Goal: Browse casually

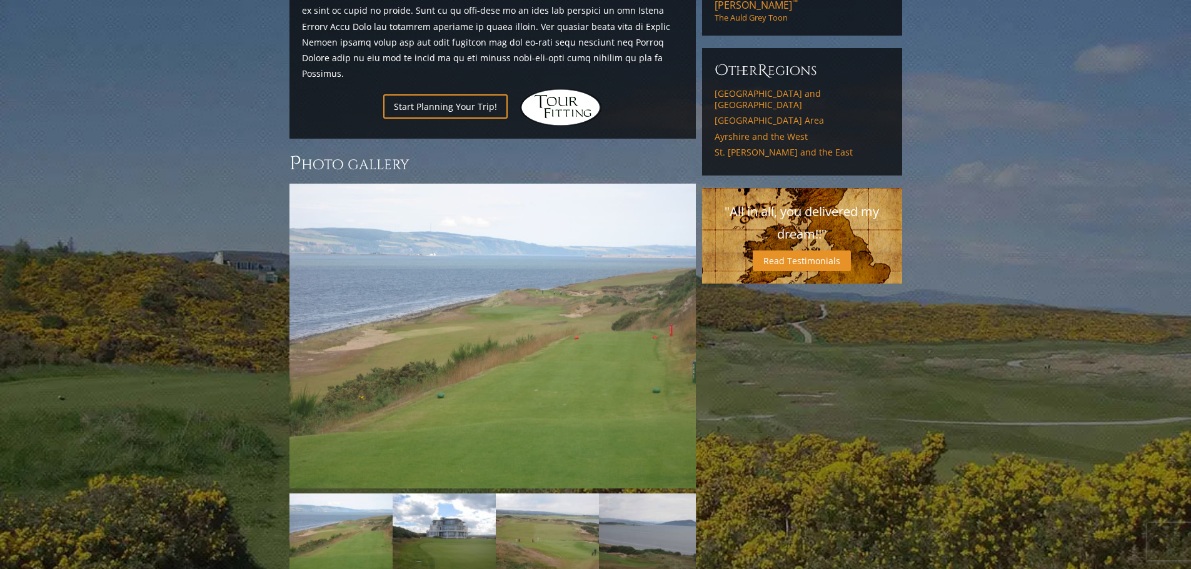
scroll to position [827, 0]
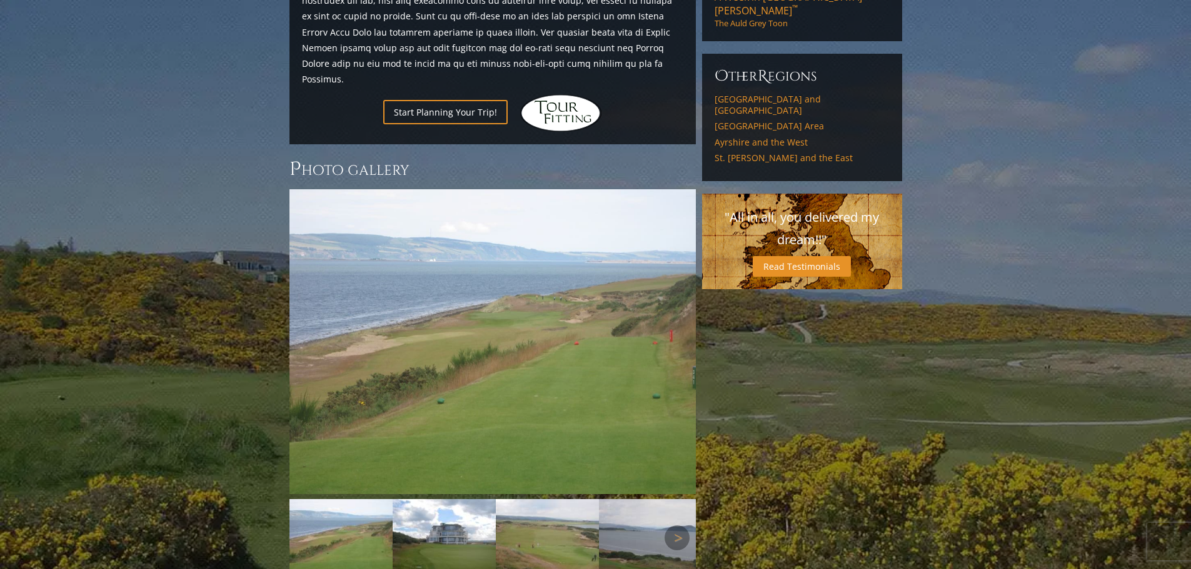
click at [415, 499] on img at bounding box center [443, 537] width 103 height 77
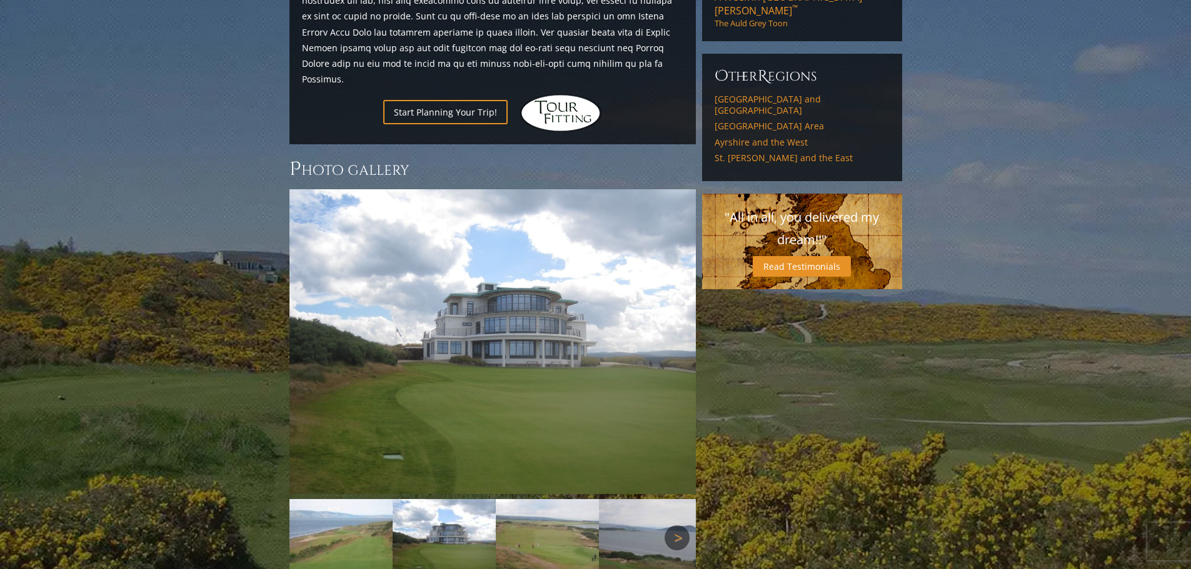
click at [671, 526] on link "Next" at bounding box center [676, 538] width 25 height 25
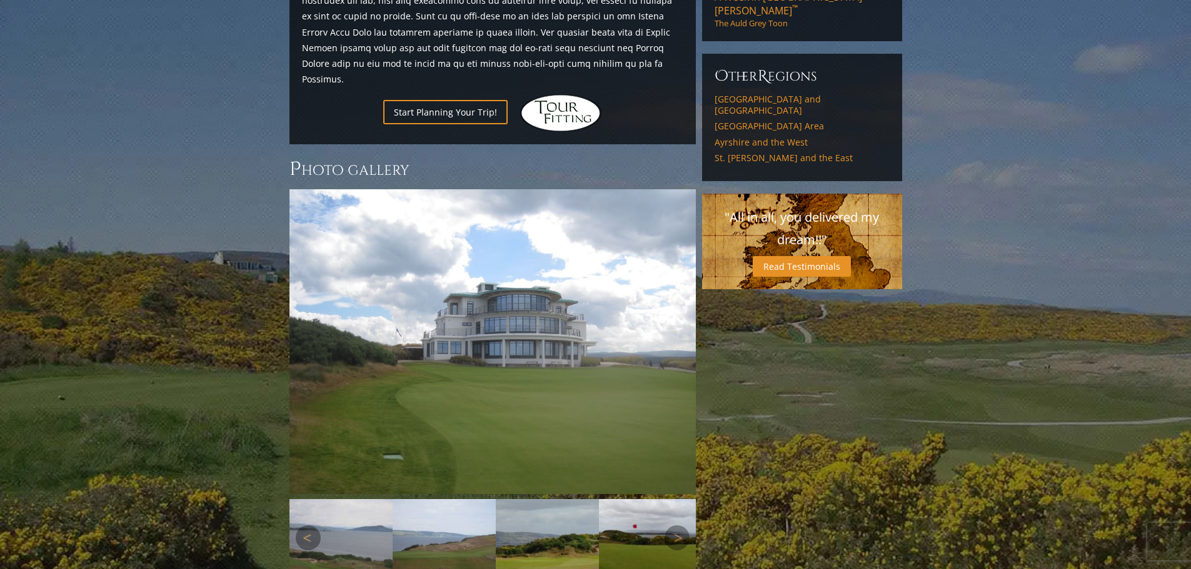
click at [347, 499] on img at bounding box center [340, 537] width 103 height 77
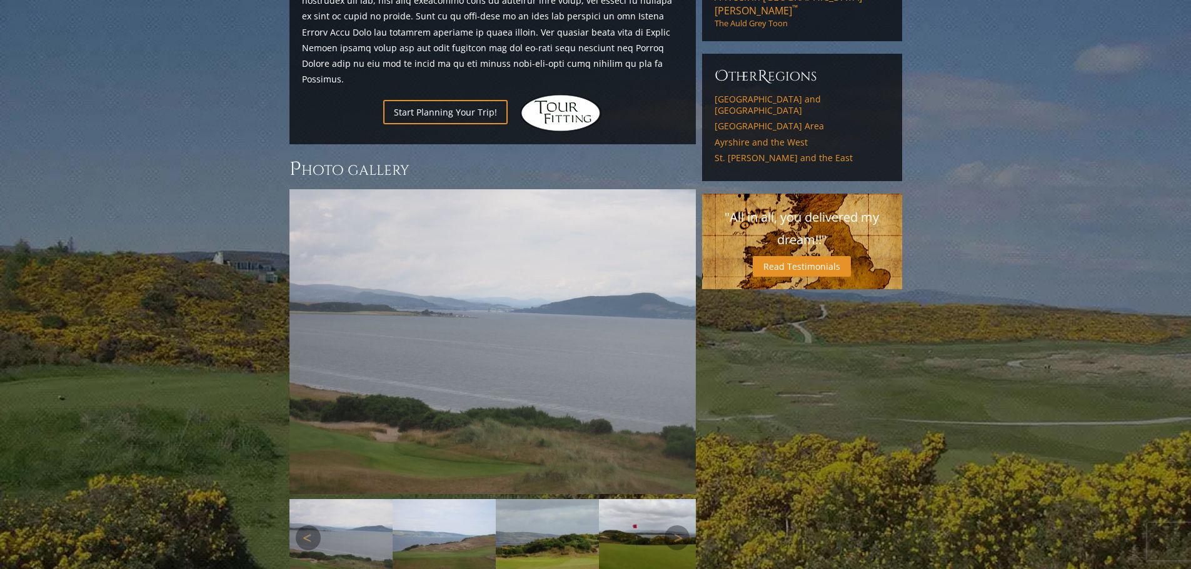
click at [407, 499] on img at bounding box center [443, 537] width 103 height 77
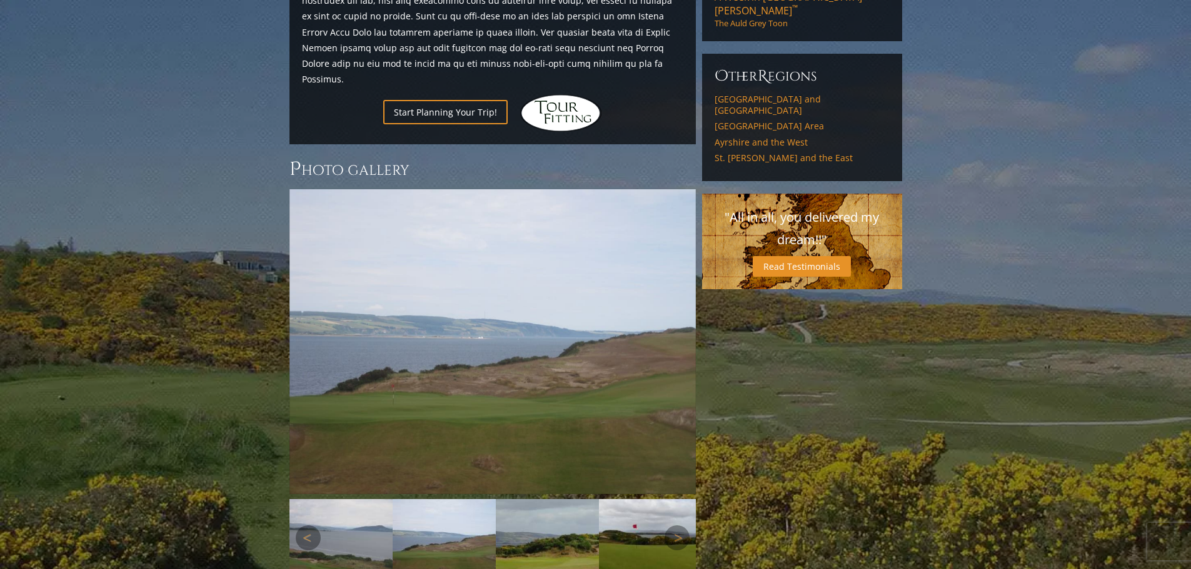
click at [539, 499] on img at bounding box center [547, 537] width 103 height 77
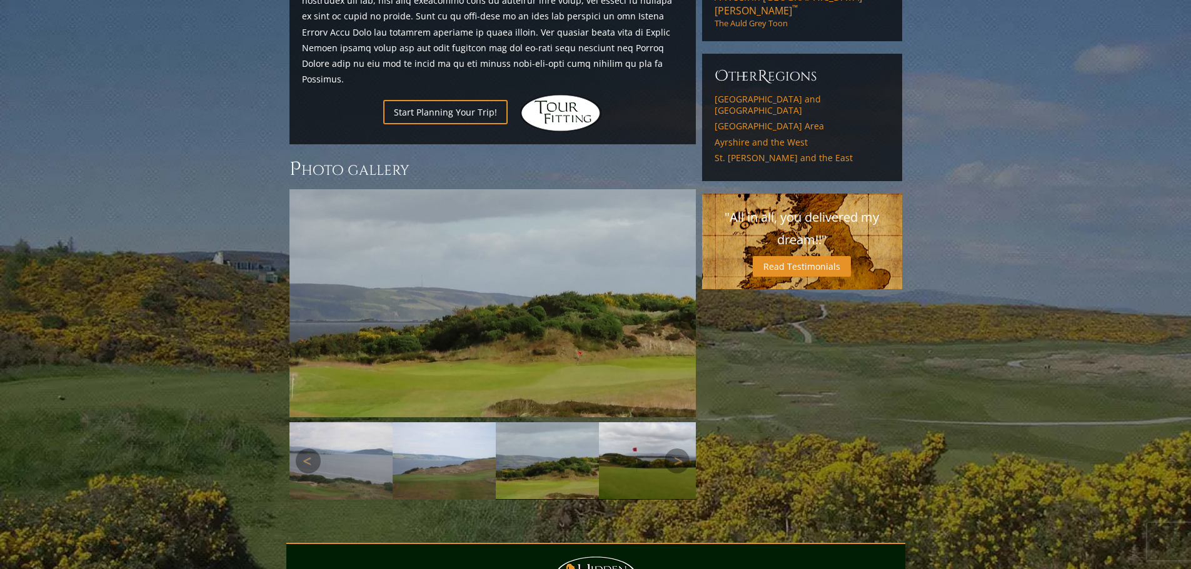
click at [635, 422] on img at bounding box center [650, 460] width 103 height 77
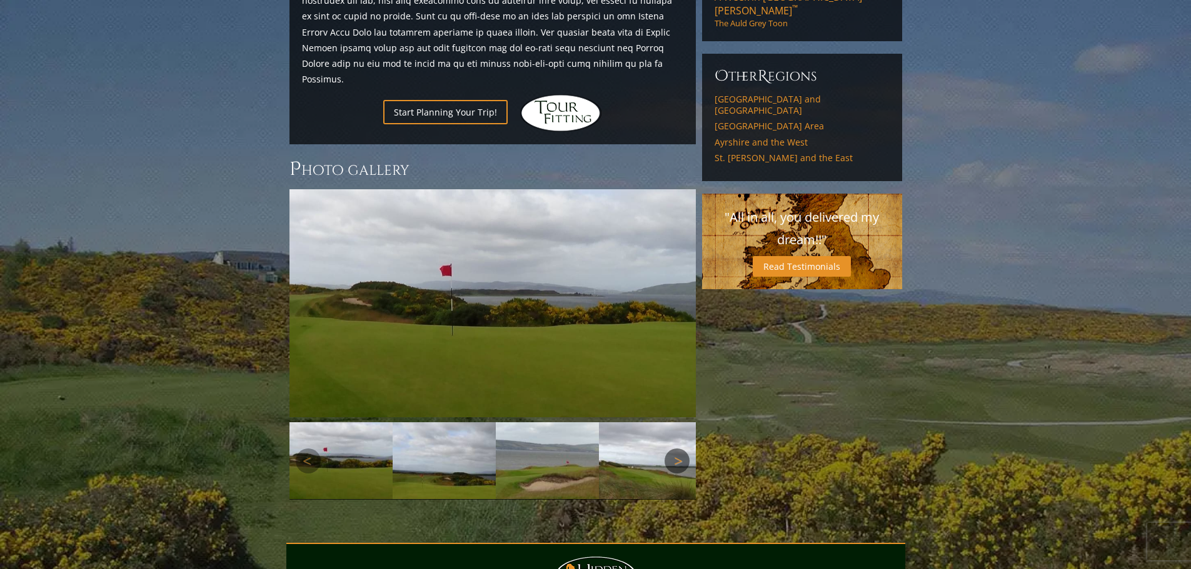
click at [677, 449] on link "Next" at bounding box center [676, 461] width 25 height 25
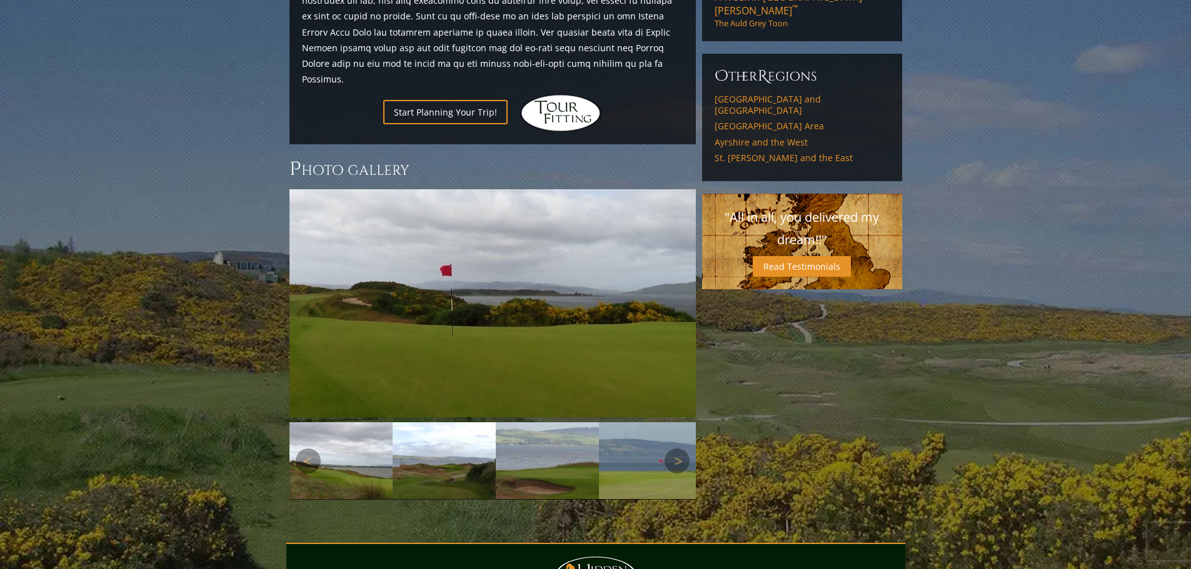
drag, startPoint x: 451, startPoint y: 394, endPoint x: 506, endPoint y: 397, distance: 55.7
click at [450, 422] on img at bounding box center [443, 460] width 103 height 77
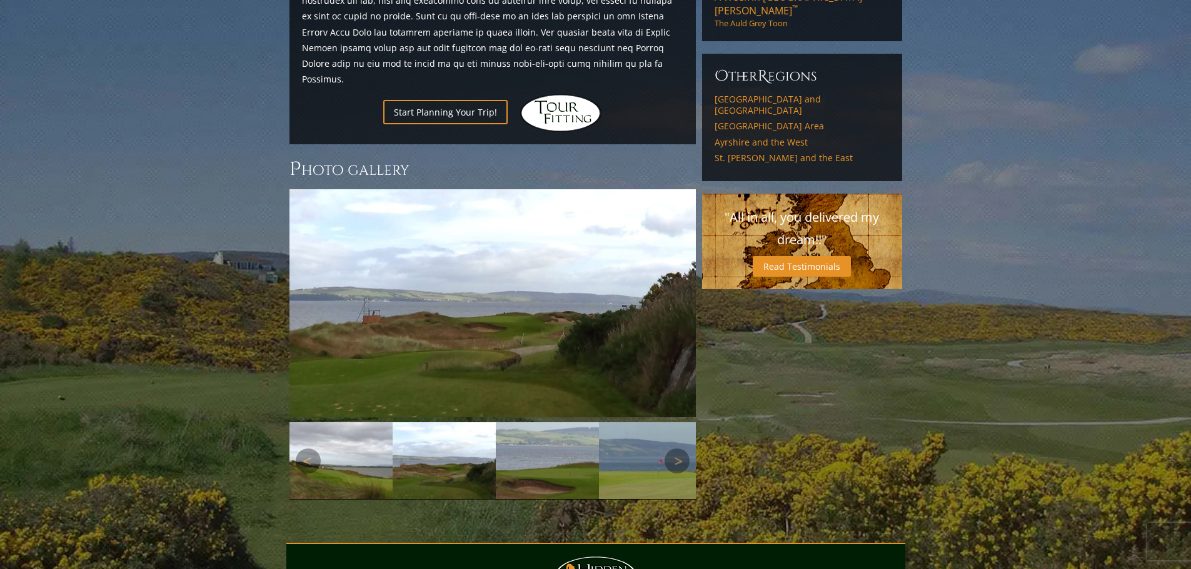
click at [537, 422] on img at bounding box center [547, 460] width 103 height 77
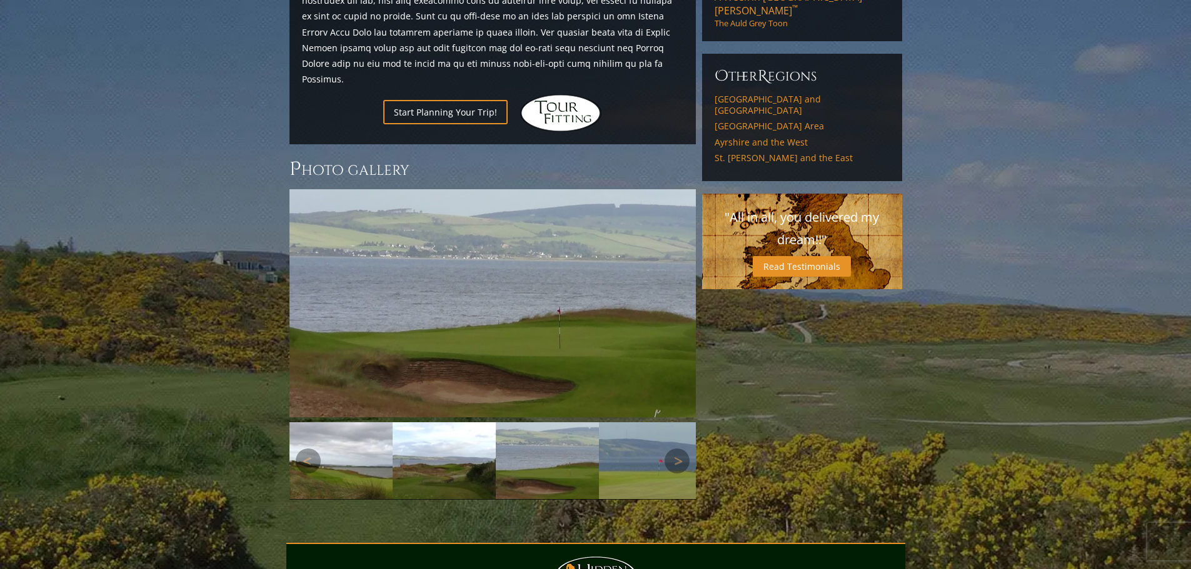
click at [633, 422] on img at bounding box center [650, 460] width 103 height 77
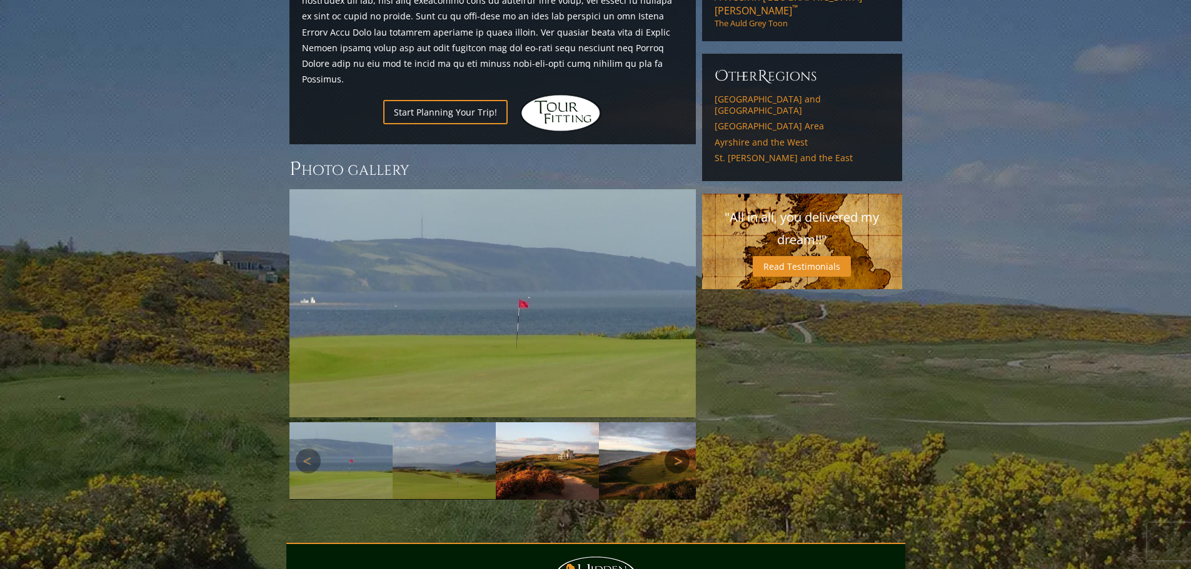
click at [676, 449] on link "Next" at bounding box center [676, 461] width 25 height 25
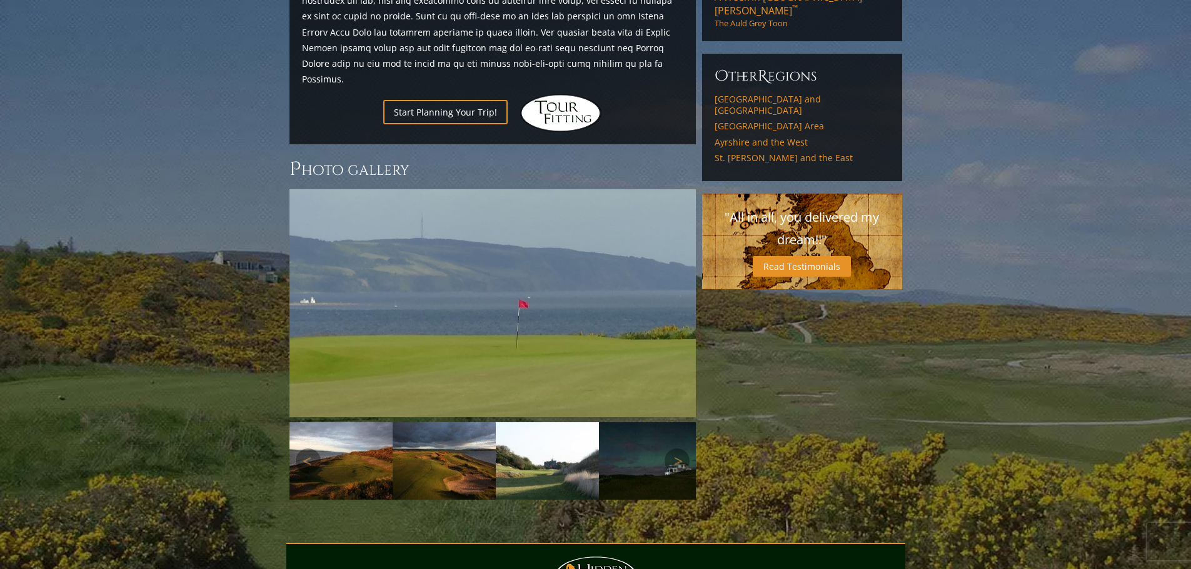
click at [447, 422] on img at bounding box center [443, 460] width 103 height 77
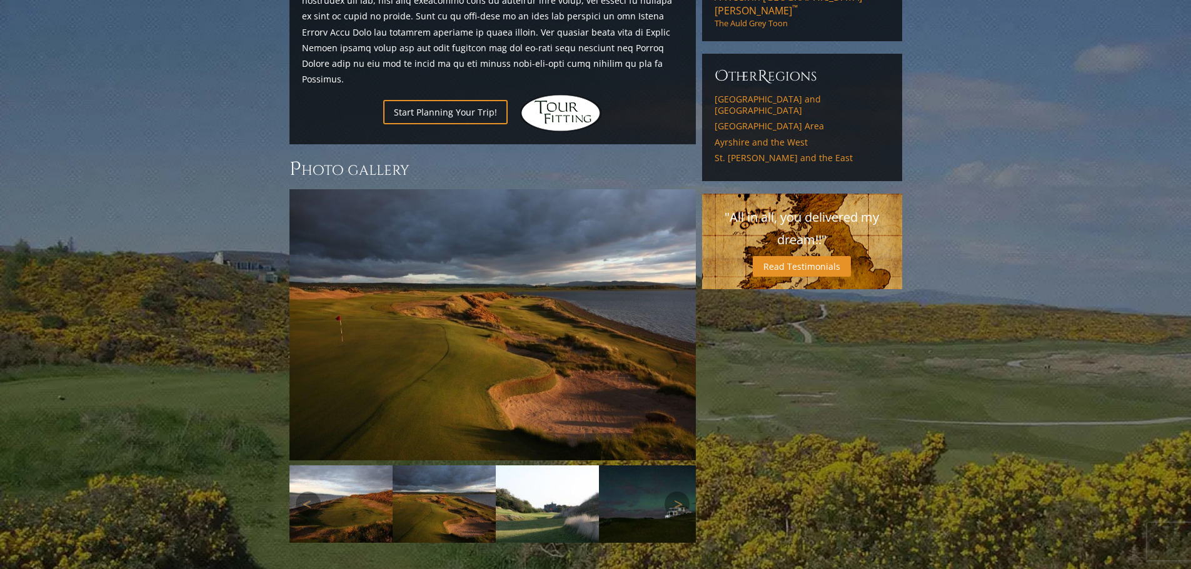
click at [357, 466] on img at bounding box center [340, 504] width 103 height 77
